Goal: Task Accomplishment & Management: Use online tool/utility

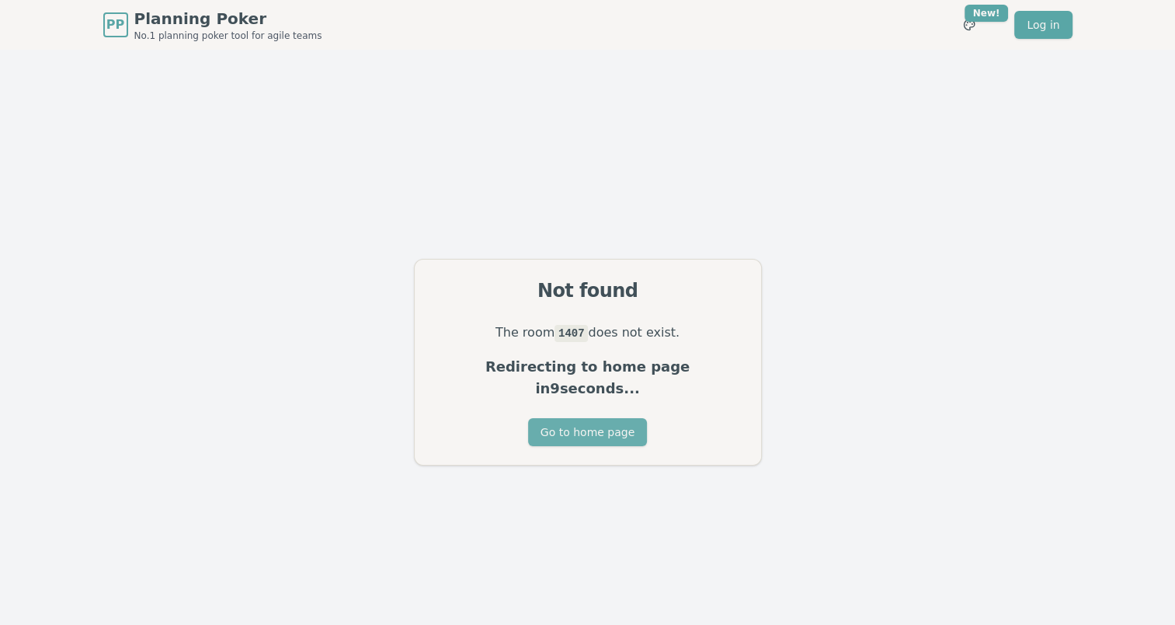
click at [602, 418] on button "Go to home page" at bounding box center [587, 432] width 119 height 28
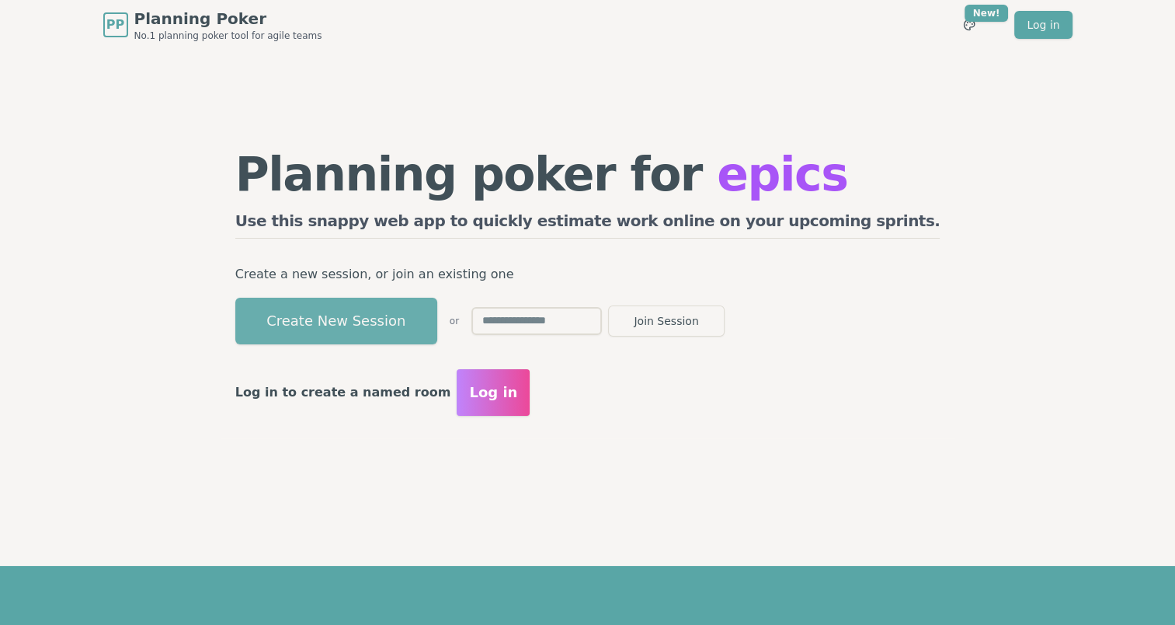
click at [424, 318] on button "Create New Session" at bounding box center [336, 320] width 202 height 47
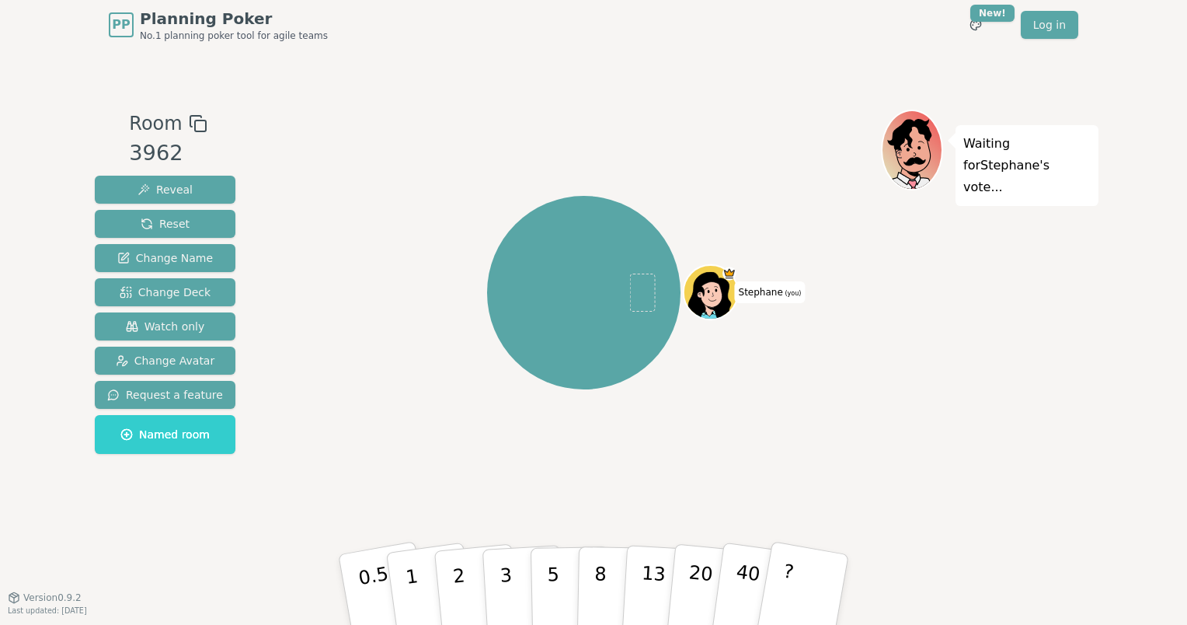
click at [192, 123] on icon at bounding box center [198, 123] width 19 height 19
click at [179, 322] on span "Watch only" at bounding box center [165, 326] width 79 height 16
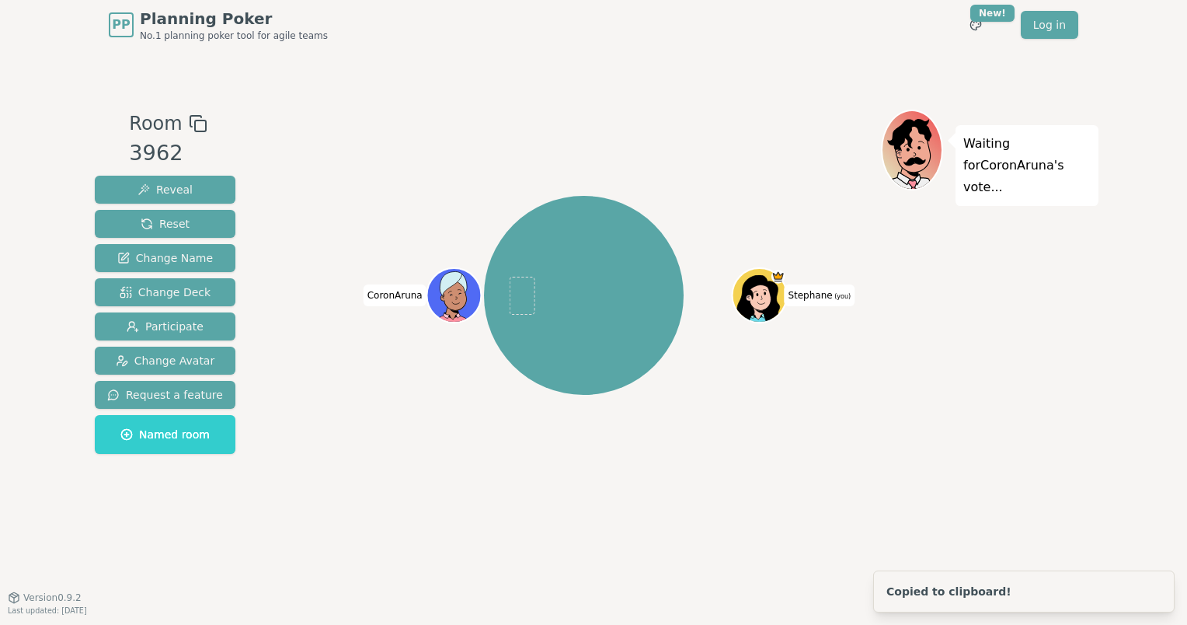
click at [416, 447] on div "[PERSON_NAME] (you) CoronAruna" at bounding box center [584, 294] width 594 height 315
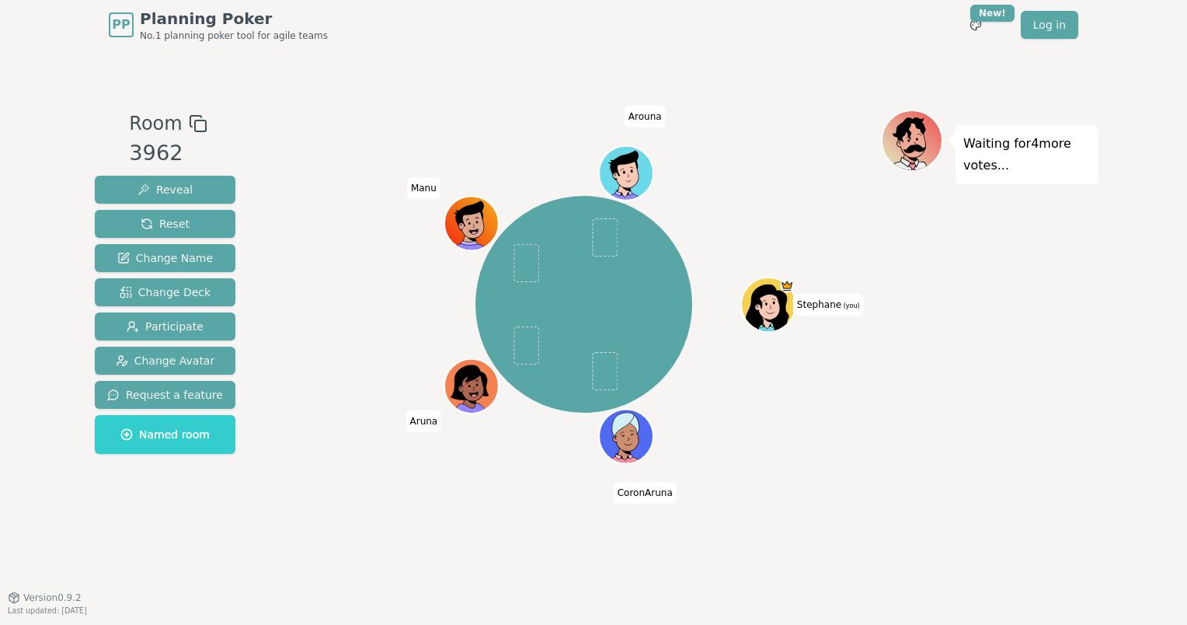
click at [765, 527] on div "[PERSON_NAME] (you) CoronAruna [PERSON_NAME]" at bounding box center [584, 323] width 594 height 427
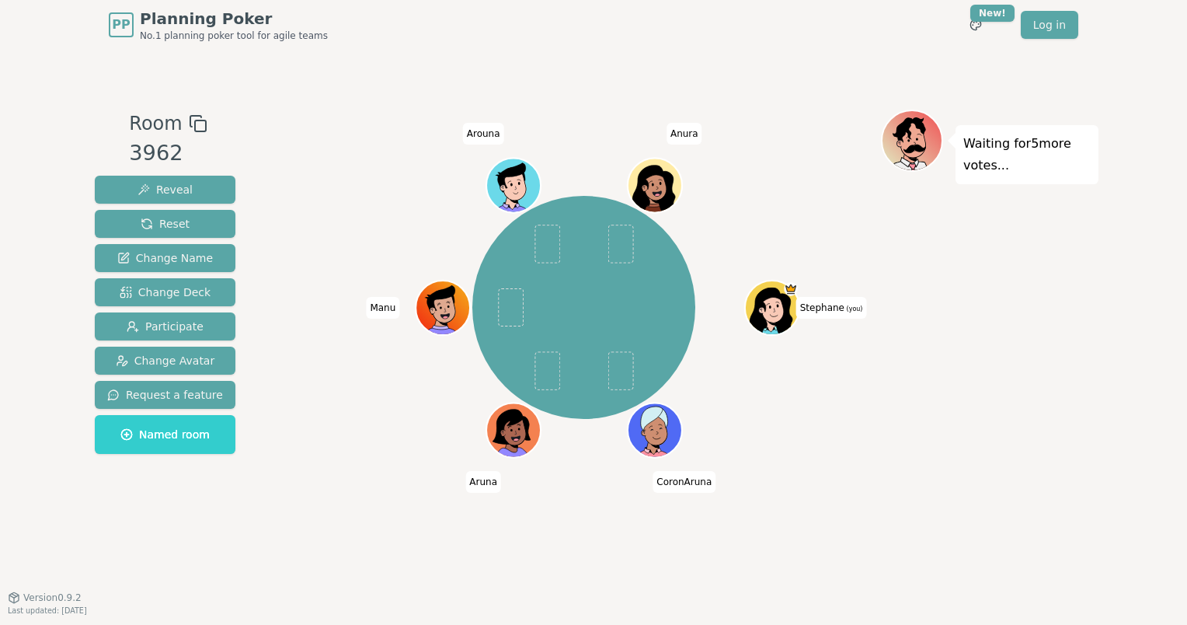
click at [815, 401] on div "[PERSON_NAME] (you) CoronAruna [PERSON_NAME] Anura" at bounding box center [584, 306] width 594 height 339
click at [933, 510] on div "Waiting for 5 more votes..." at bounding box center [989, 323] width 217 height 427
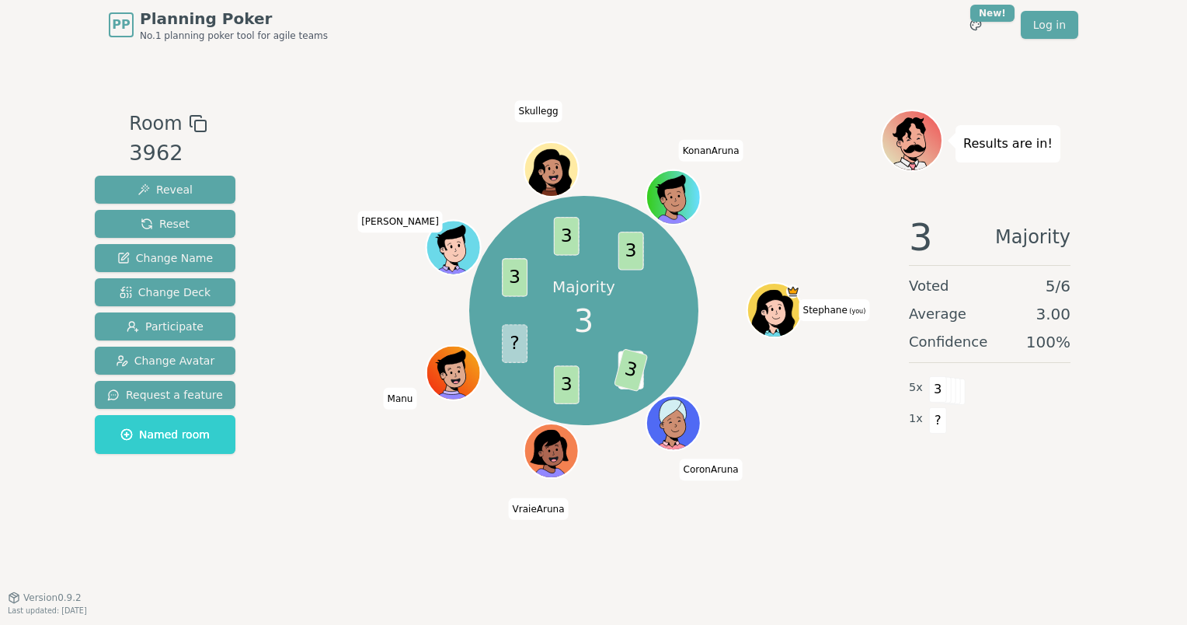
click at [764, 569] on div "Room 3962 Reveal Reset Change Name Change Deck Participate Change Avatar Reques…" at bounding box center [594, 323] width 1010 height 547
